Goal: Task Accomplishment & Management: Complete application form

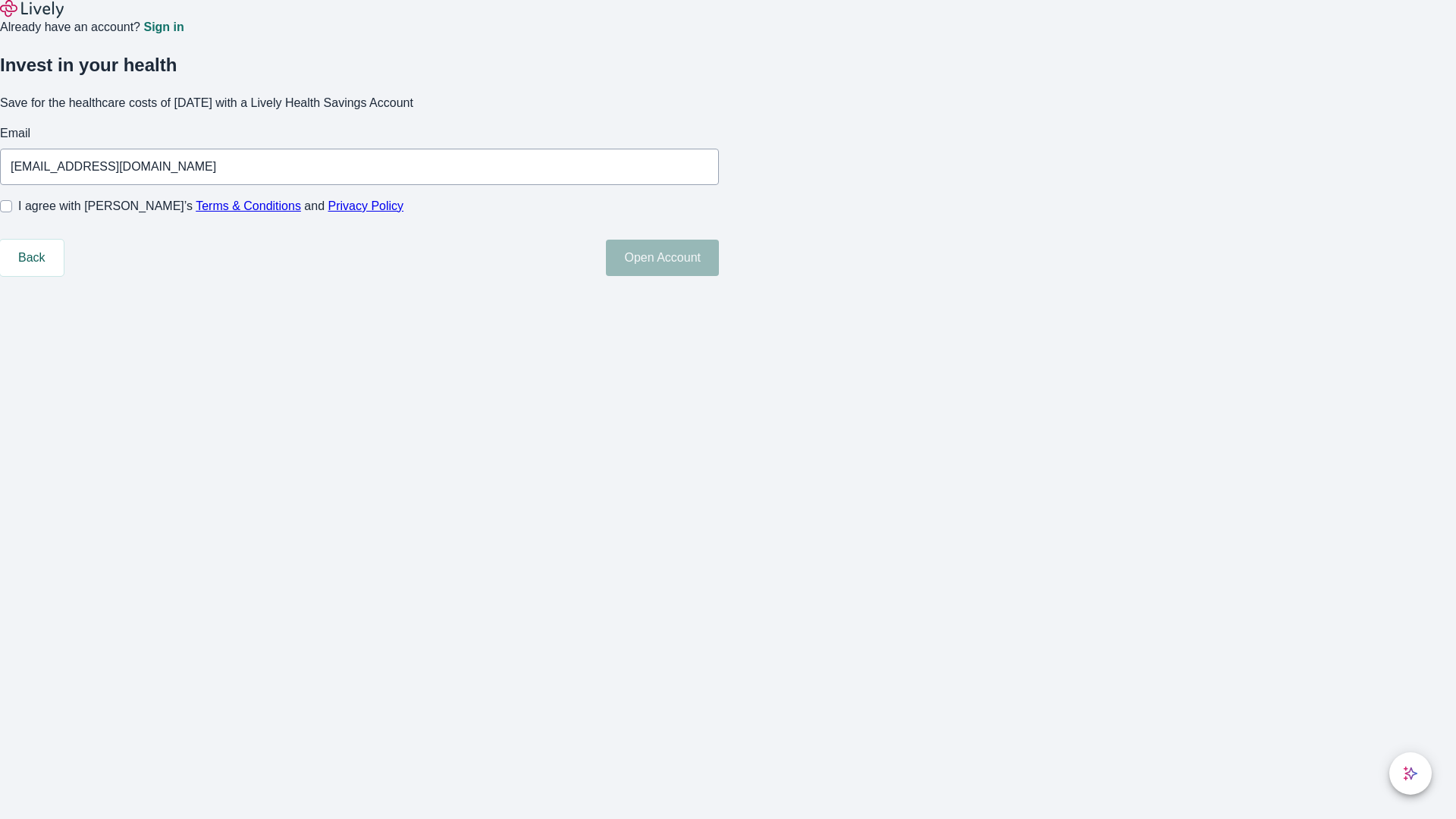
click at [12, 213] on input "I agree with Lively’s Terms & Conditions and Privacy Policy" at bounding box center [6, 206] width 12 height 12
checkbox input "true"
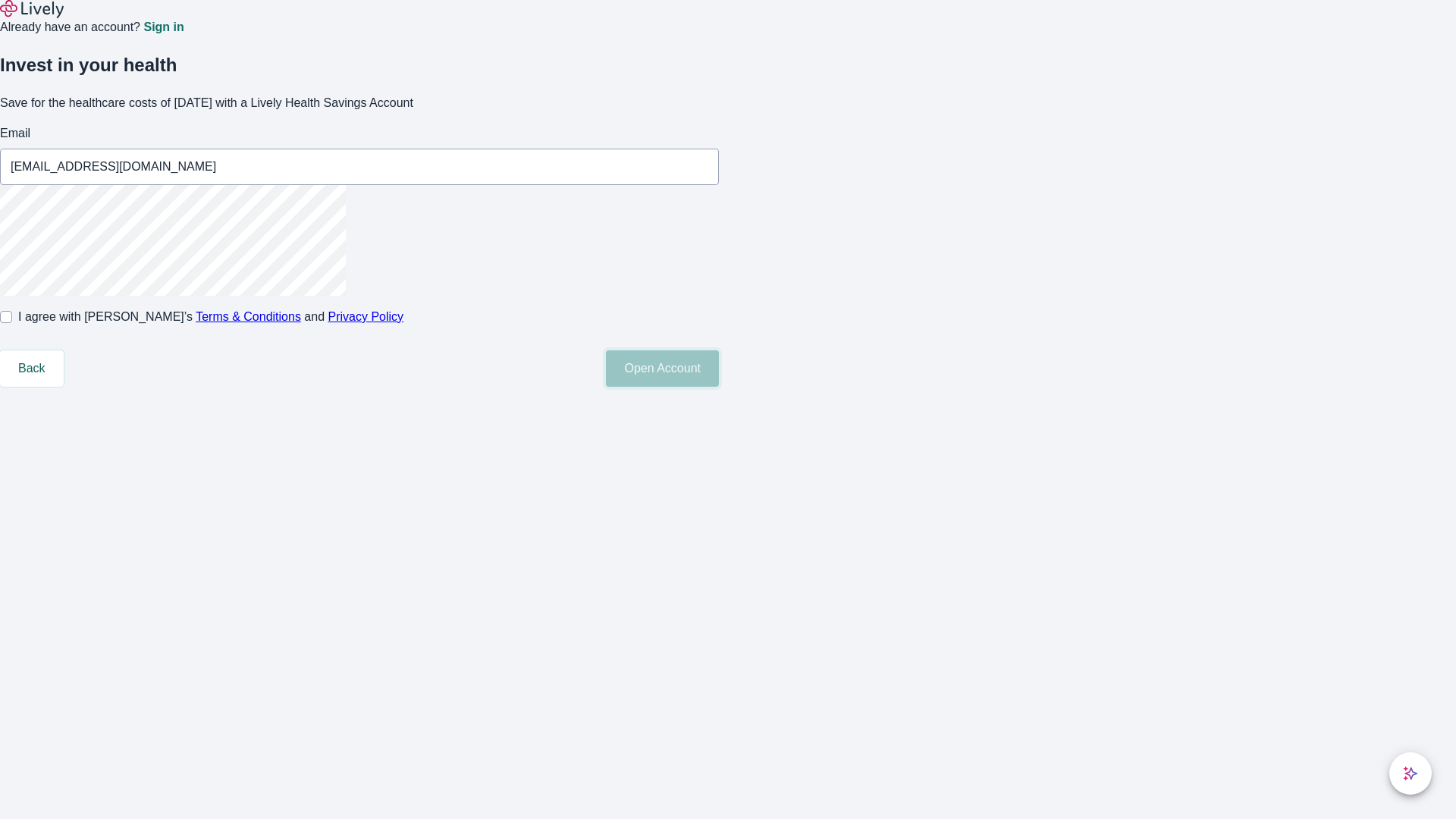
click at [718, 387] on button "Open Account" at bounding box center [663, 369] width 113 height 36
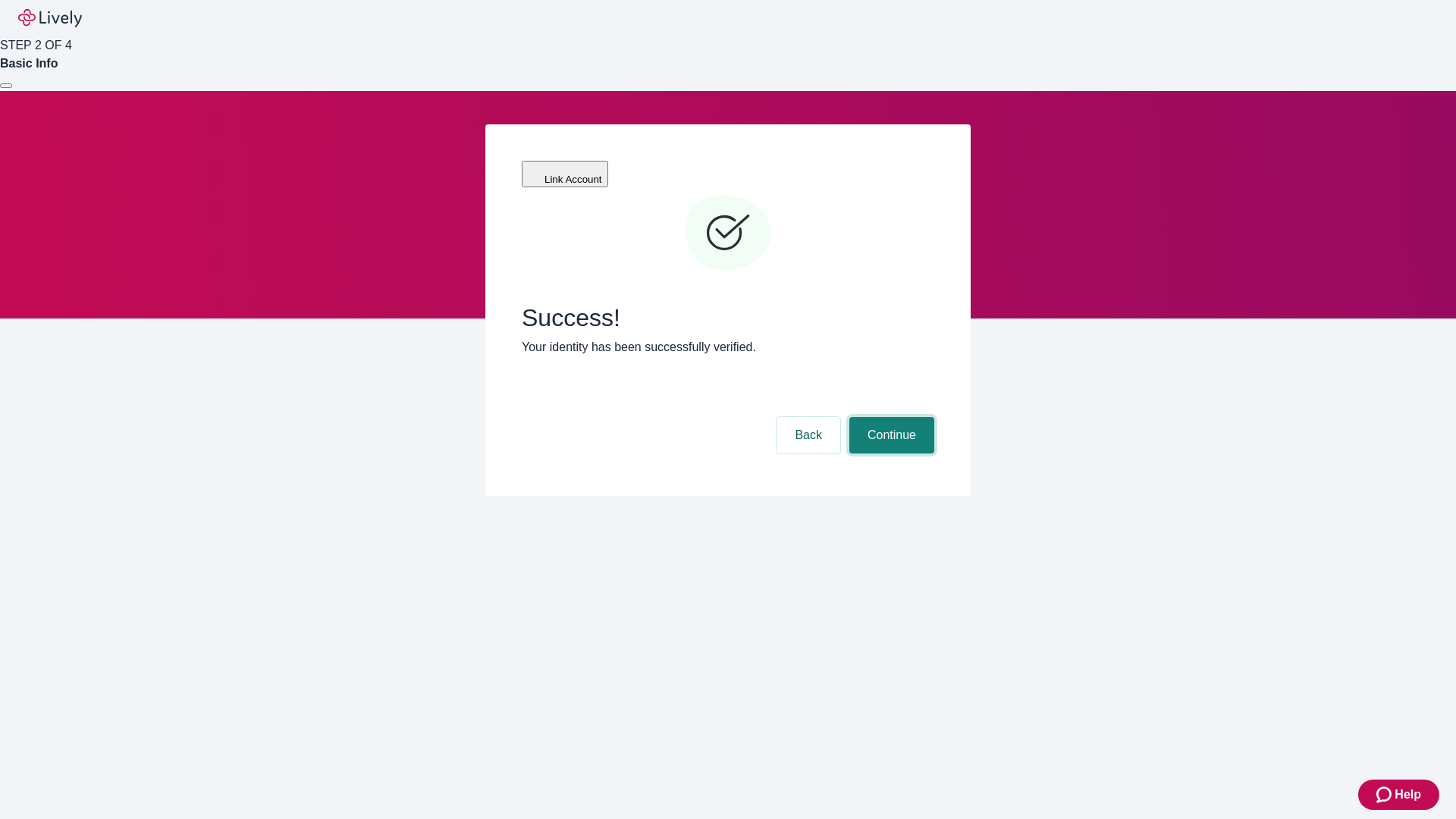
click at [890, 417] on button "Continue" at bounding box center [892, 435] width 85 height 36
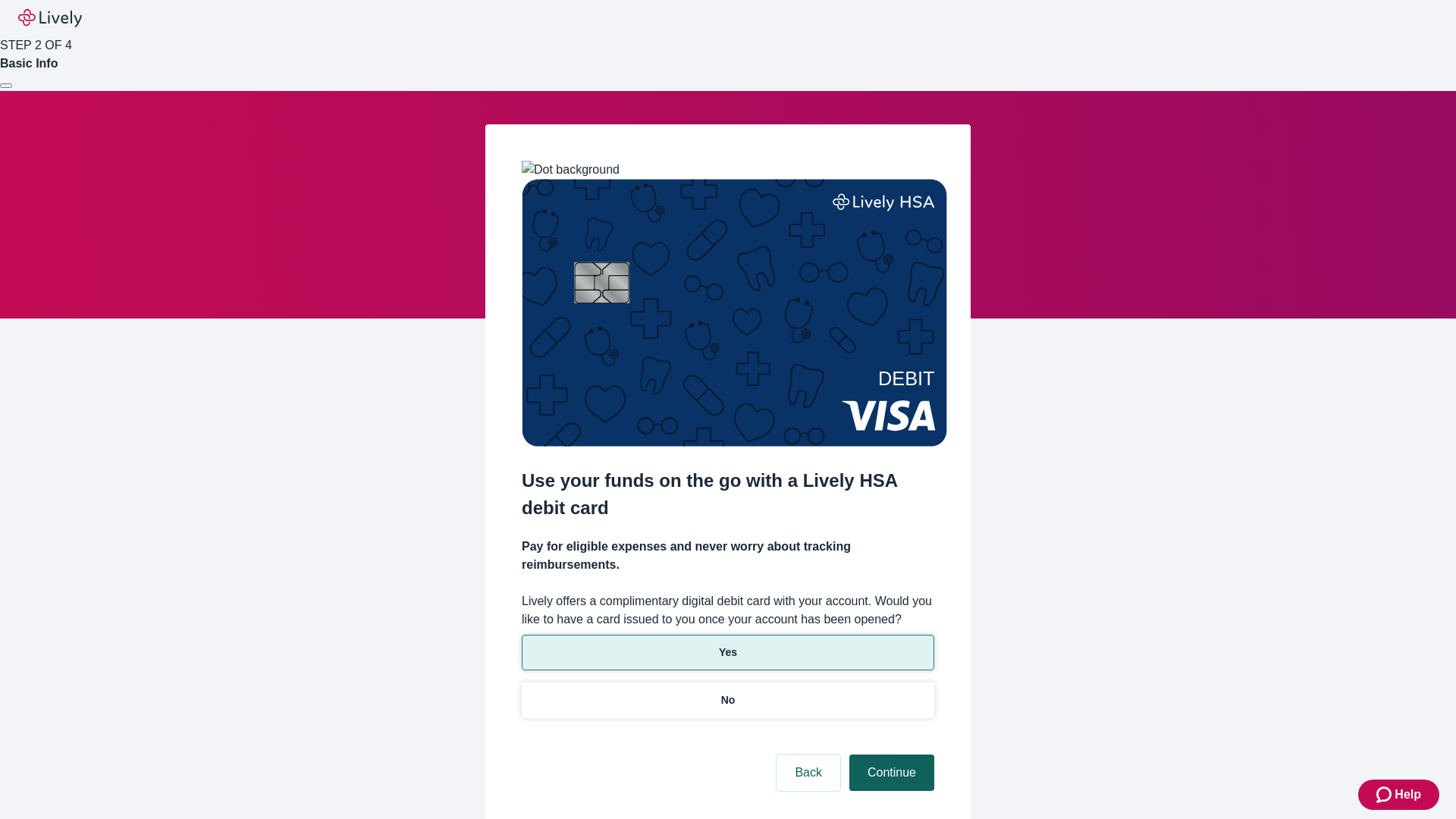
click at [727, 645] on p "Yes" at bounding box center [727, 652] width 18 height 16
click at [890, 755] on button "Continue" at bounding box center [892, 773] width 85 height 36
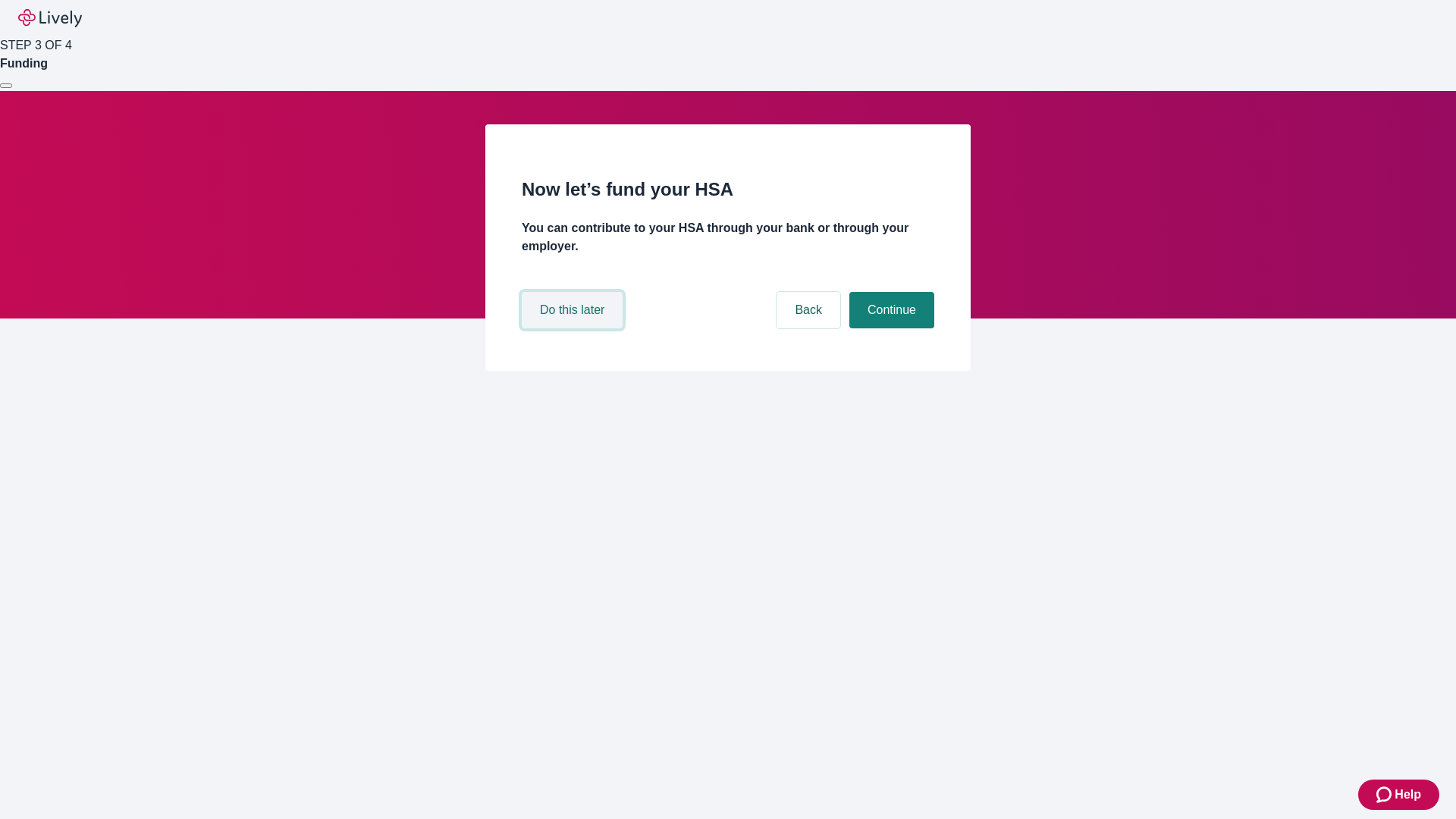
click at [574, 329] on button "Do this later" at bounding box center [572, 310] width 101 height 36
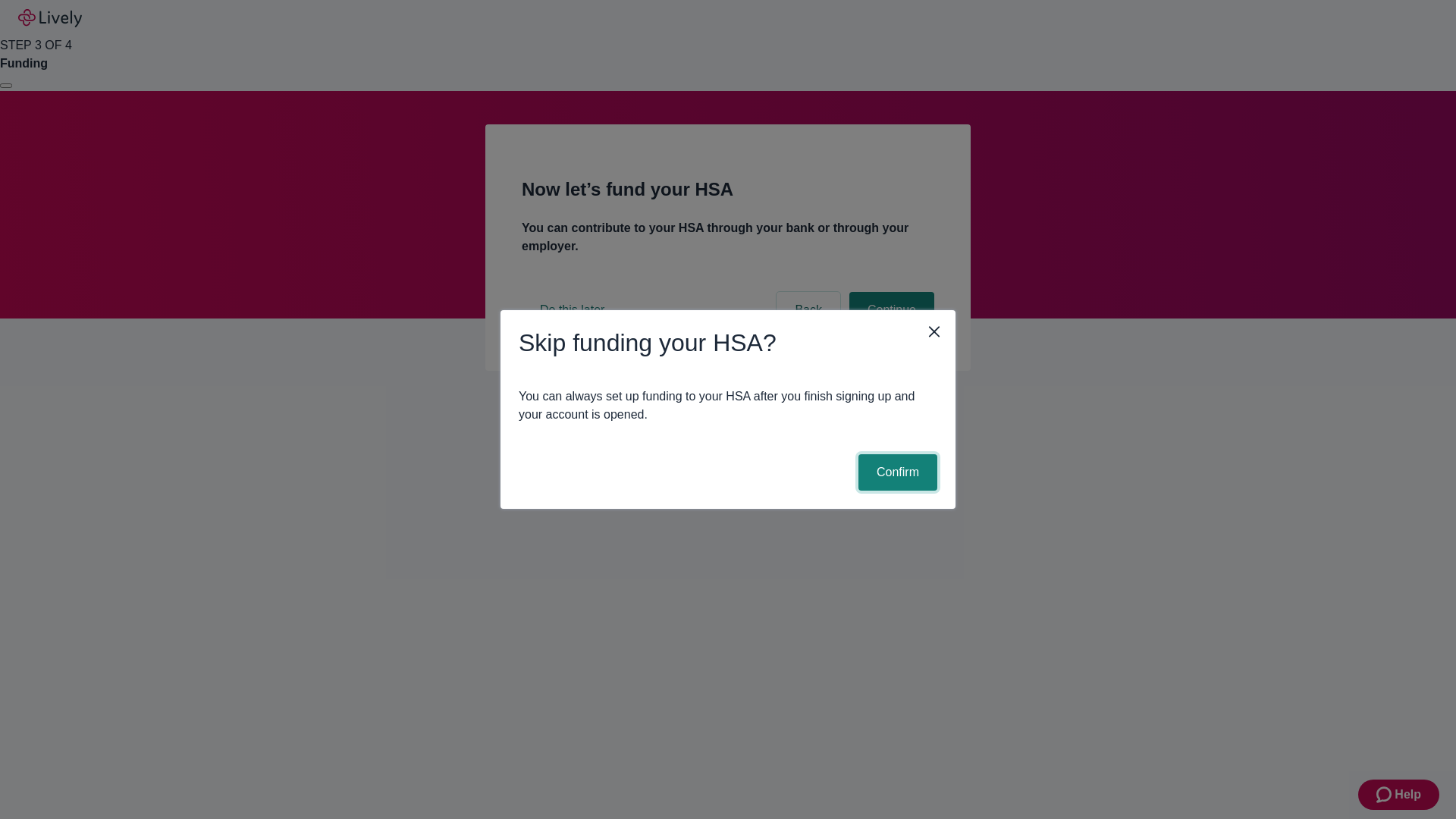
click at [896, 472] on button "Confirm" at bounding box center [898, 472] width 79 height 36
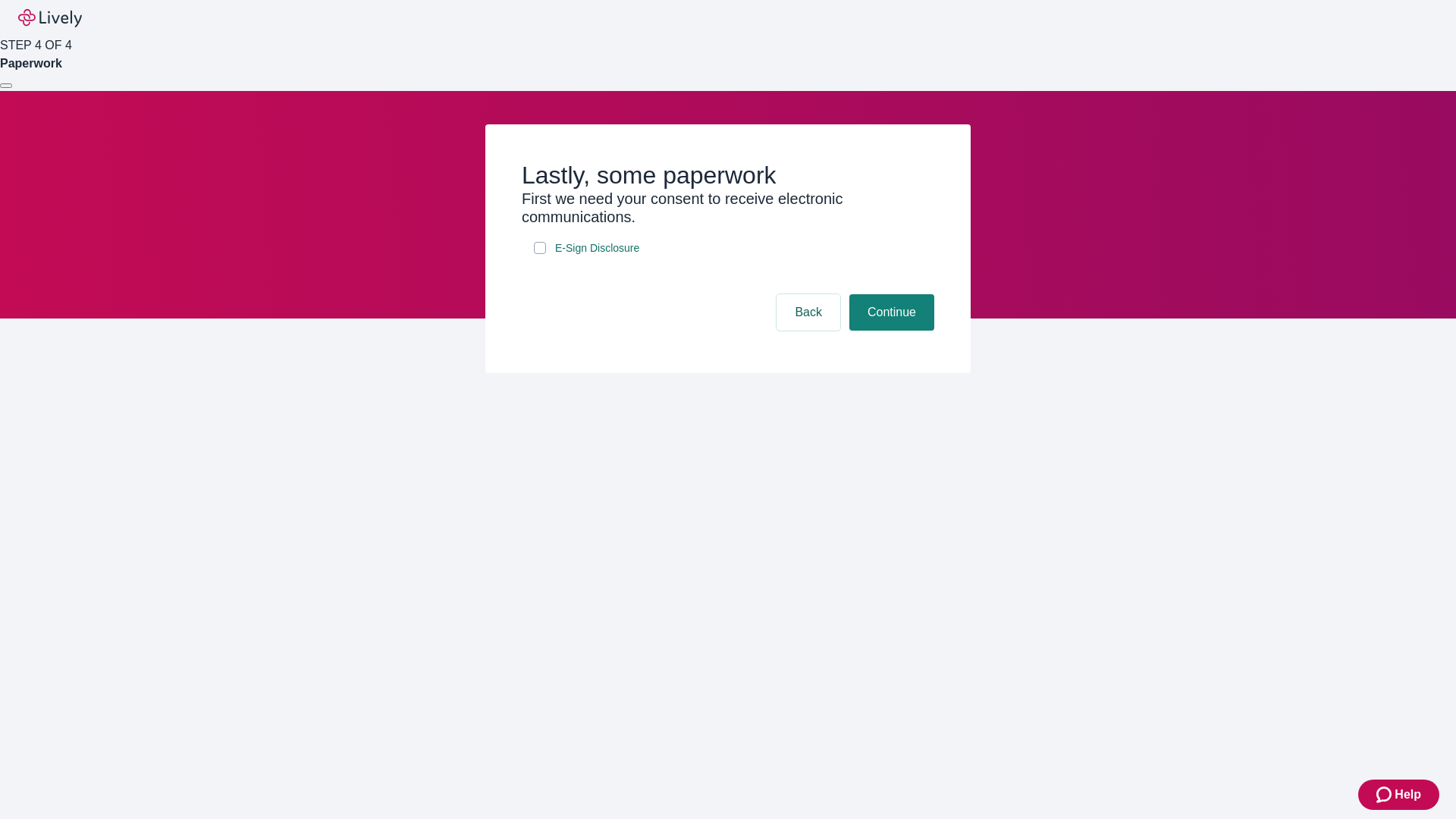
click at [540, 254] on input "E-Sign Disclosure" at bounding box center [539, 248] width 12 height 12
checkbox input "true"
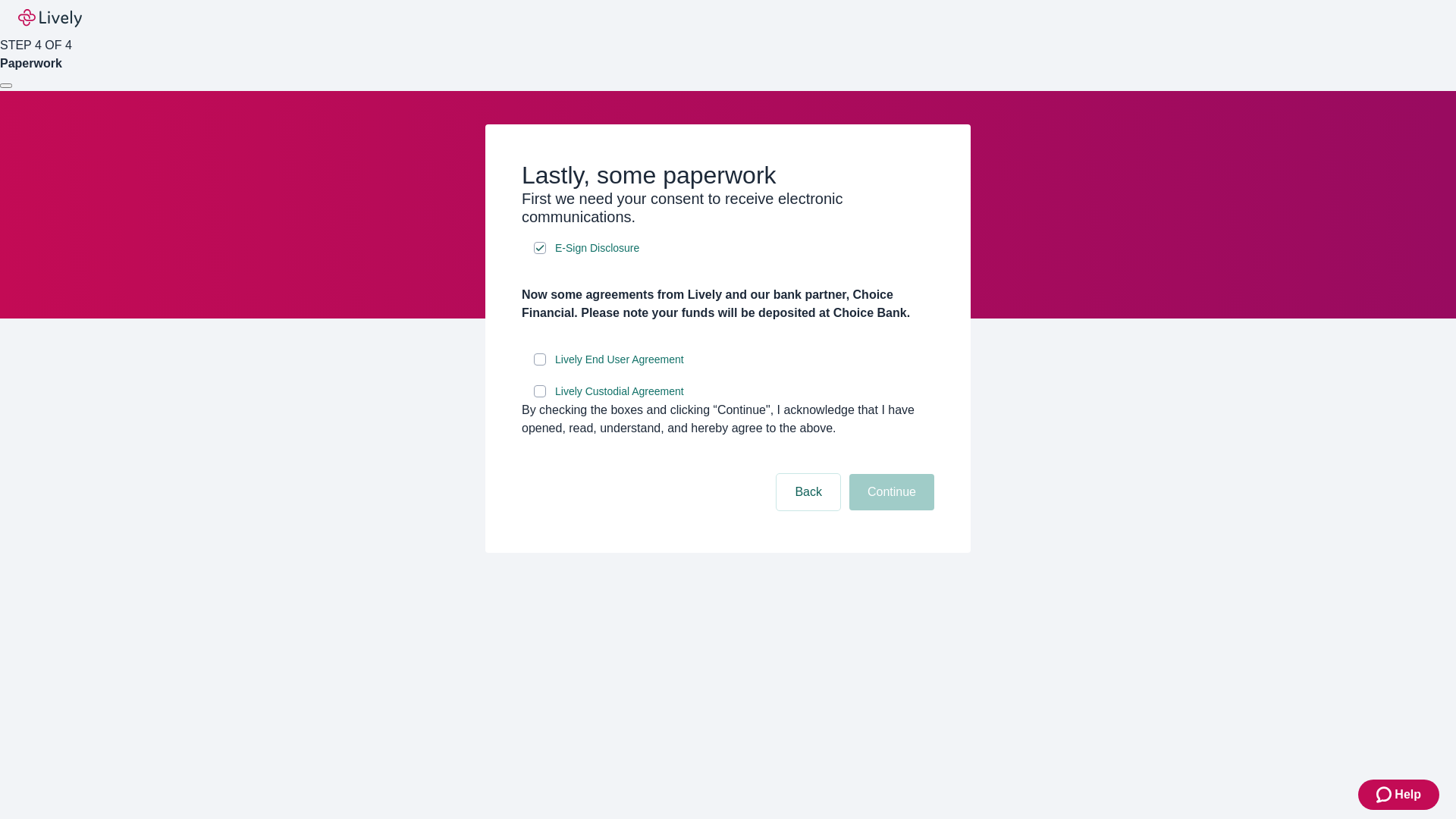
click at [540, 366] on input "Lively End User Agreement" at bounding box center [539, 359] width 12 height 12
checkbox input "true"
click at [540, 398] on input "Lively Custodial Agreement" at bounding box center [539, 391] width 12 height 12
checkbox input "true"
click at [890, 511] on button "Continue" at bounding box center [892, 492] width 85 height 36
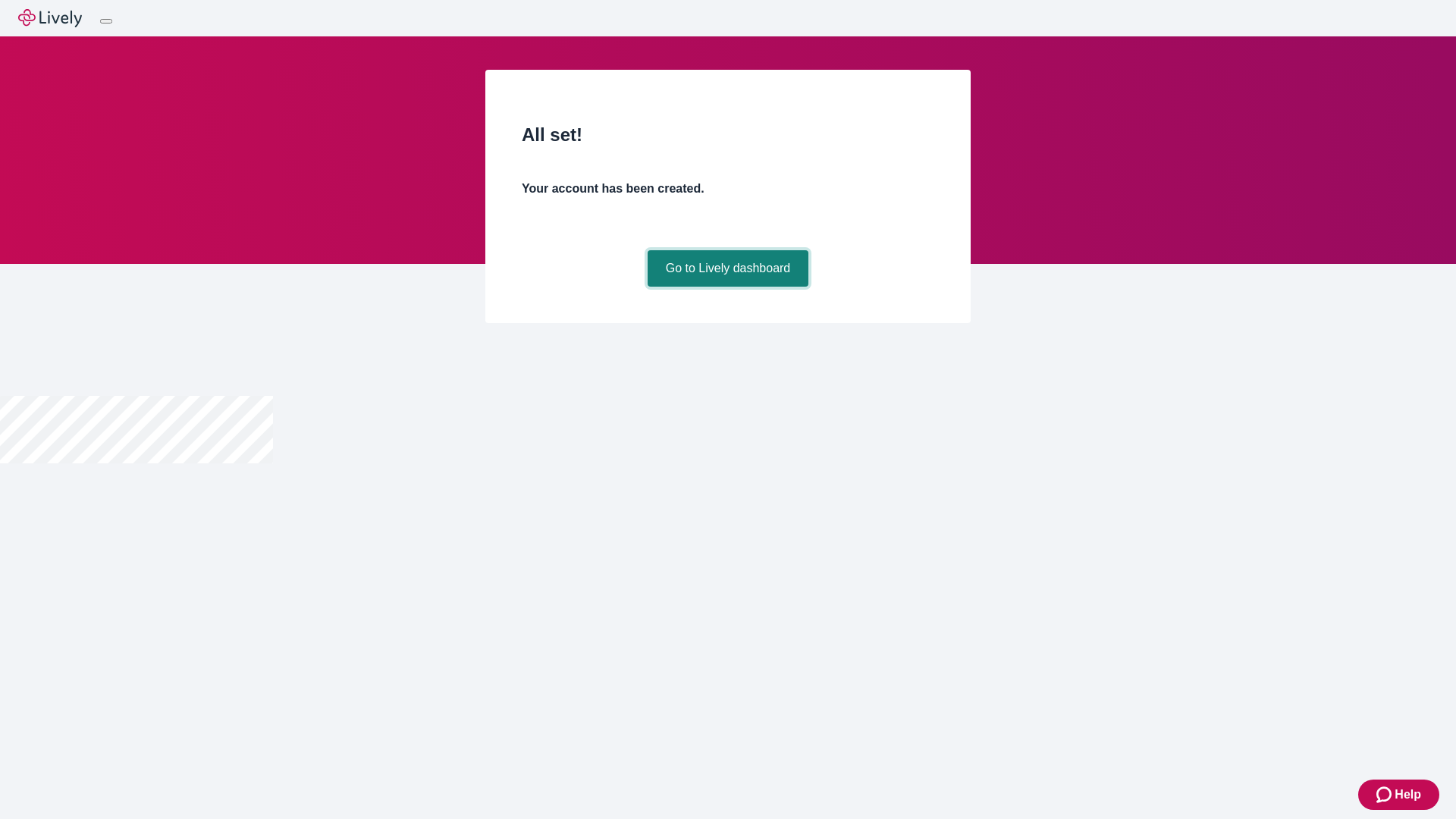
click at [727, 286] on link "Go to Lively dashboard" at bounding box center [728, 268] width 162 height 36
